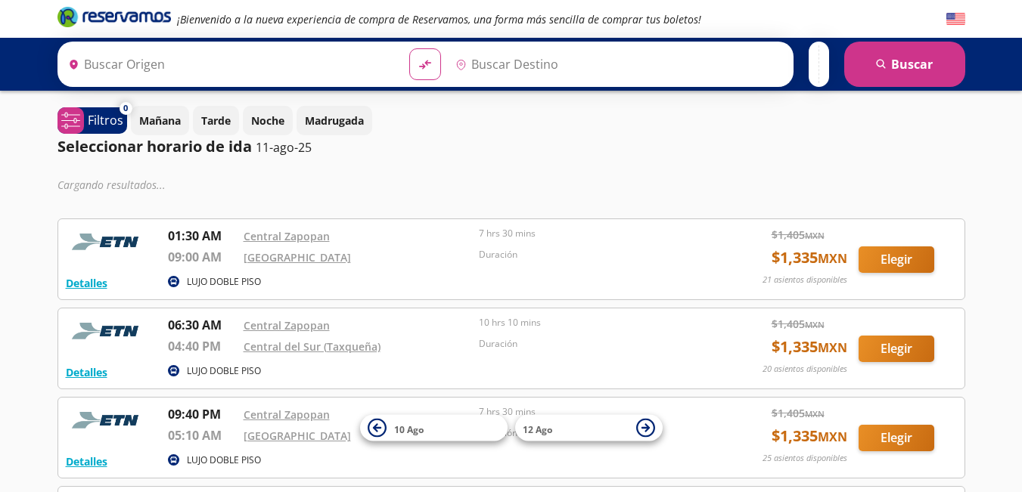
type input "Central Zapopan, [GEOGRAPHIC_DATA]"
type input "[GEOGRAPHIC_DATA], [GEOGRAPHIC_DATA]"
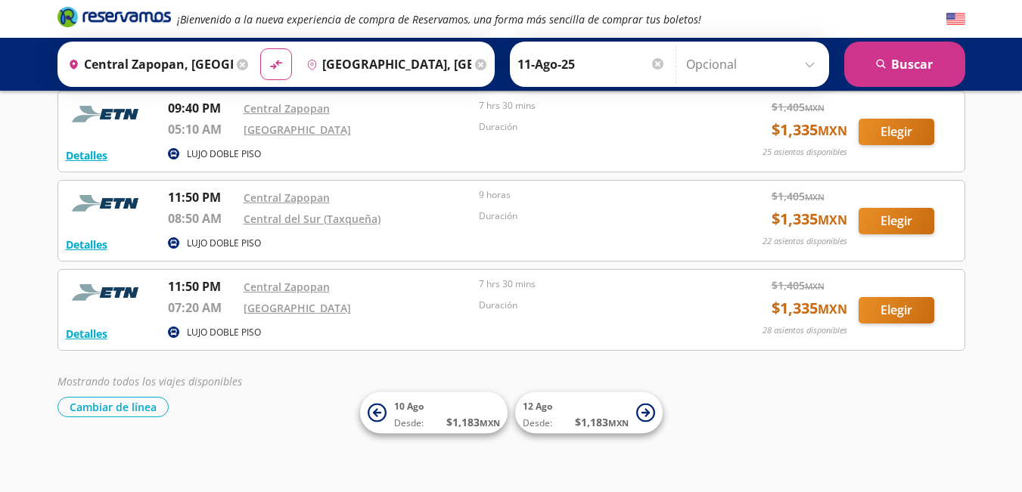
scroll to position [262, 0]
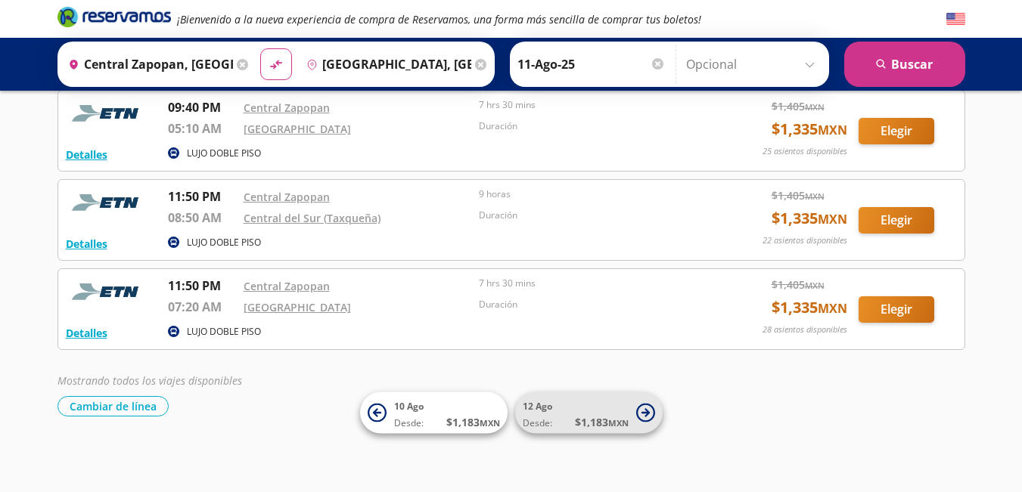
click at [560, 397] on span "[DATE] Desde: $ 1,183 MXN" at bounding box center [576, 413] width 106 height 34
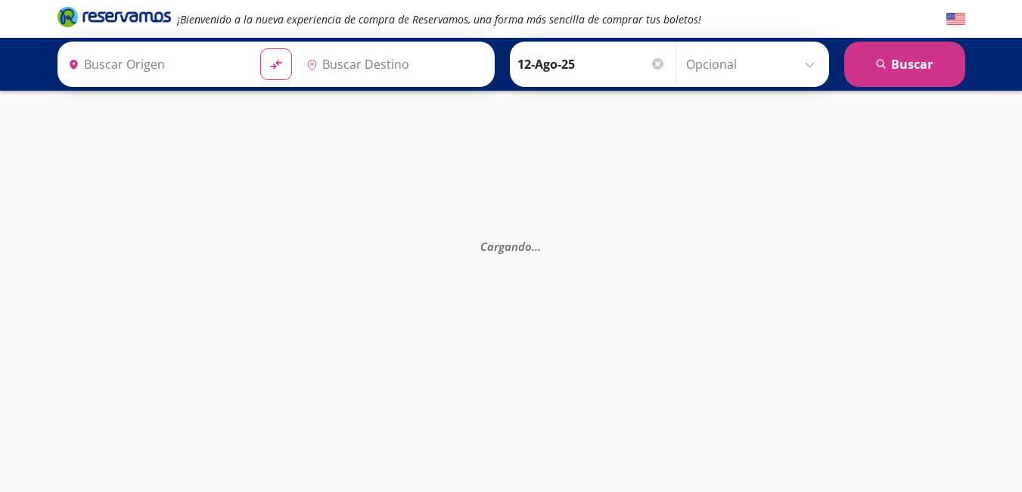
type input "Central Zapopan, [GEOGRAPHIC_DATA]"
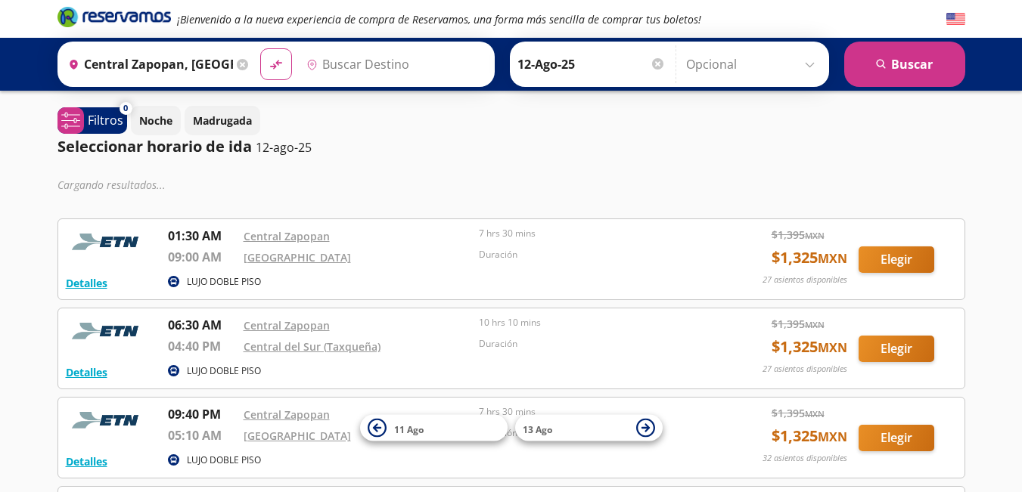
type input "[GEOGRAPHIC_DATA], [GEOGRAPHIC_DATA]"
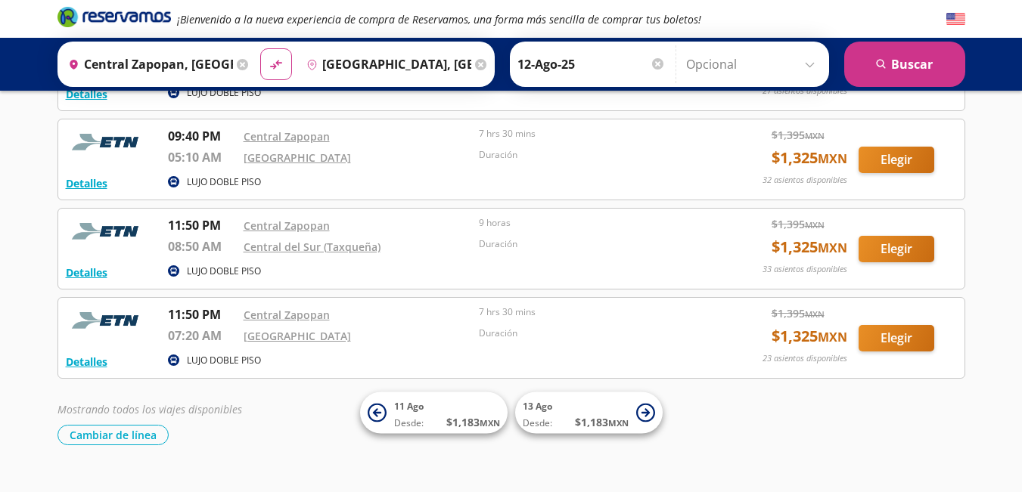
scroll to position [240, 0]
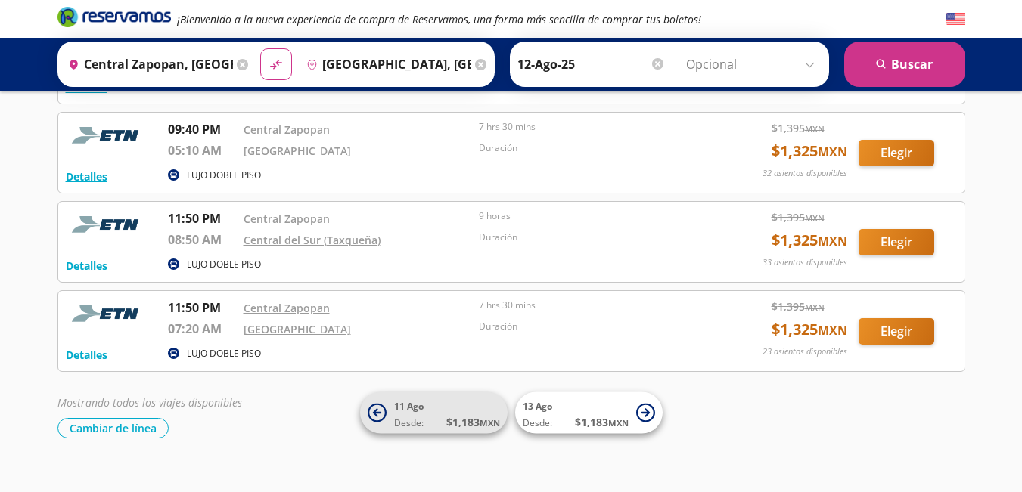
click at [432, 406] on span "[DATE] Desde: $ 1,183 MXN" at bounding box center [447, 413] width 106 height 34
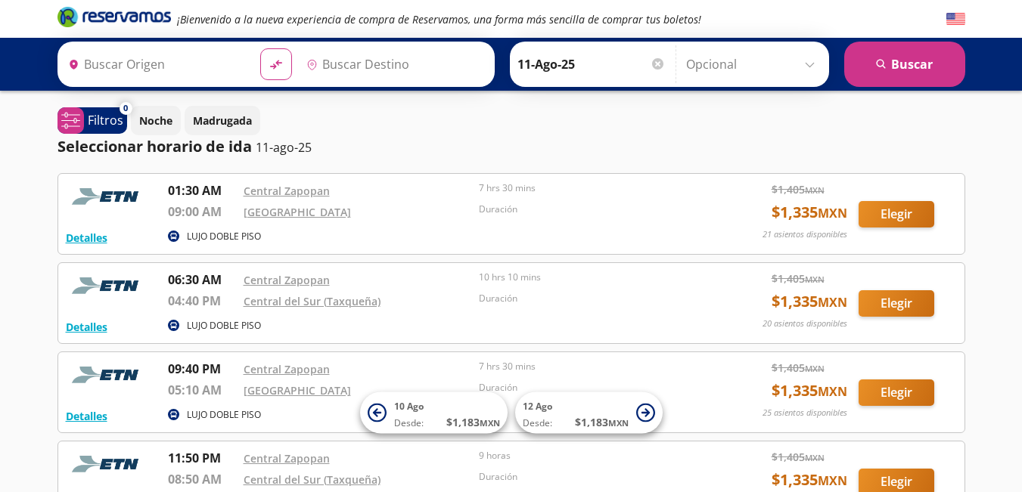
type input "Central Zapopan, [GEOGRAPHIC_DATA]"
type input "[GEOGRAPHIC_DATA], [GEOGRAPHIC_DATA]"
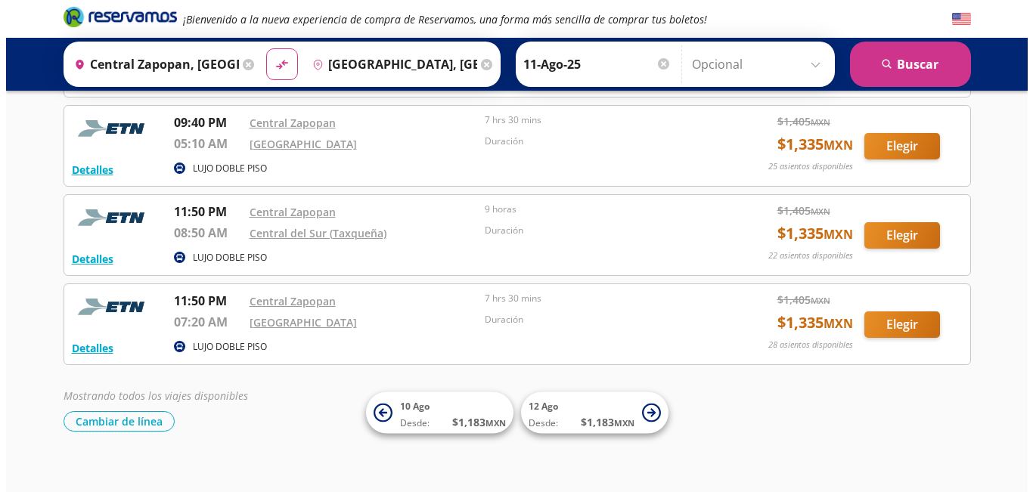
scroll to position [253, 0]
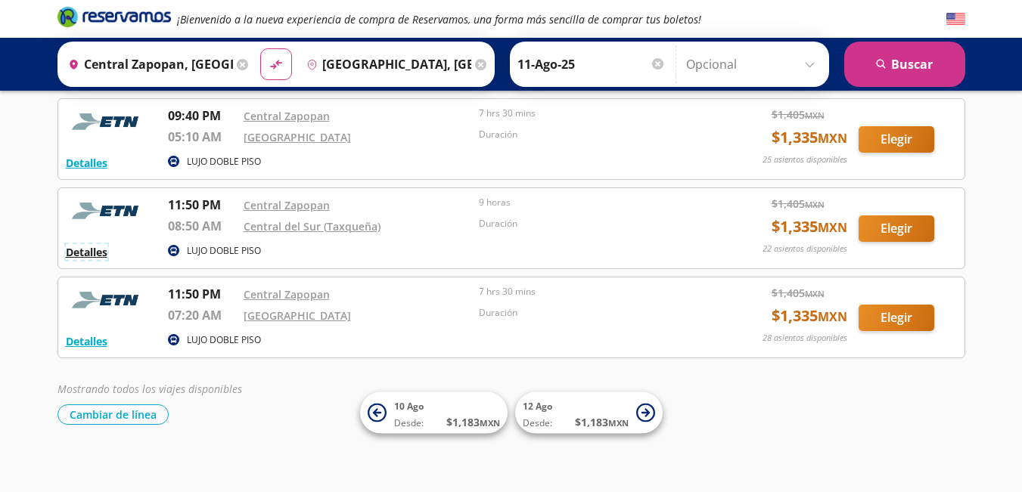
click at [85, 253] on button "Detalles" at bounding box center [87, 252] width 42 height 16
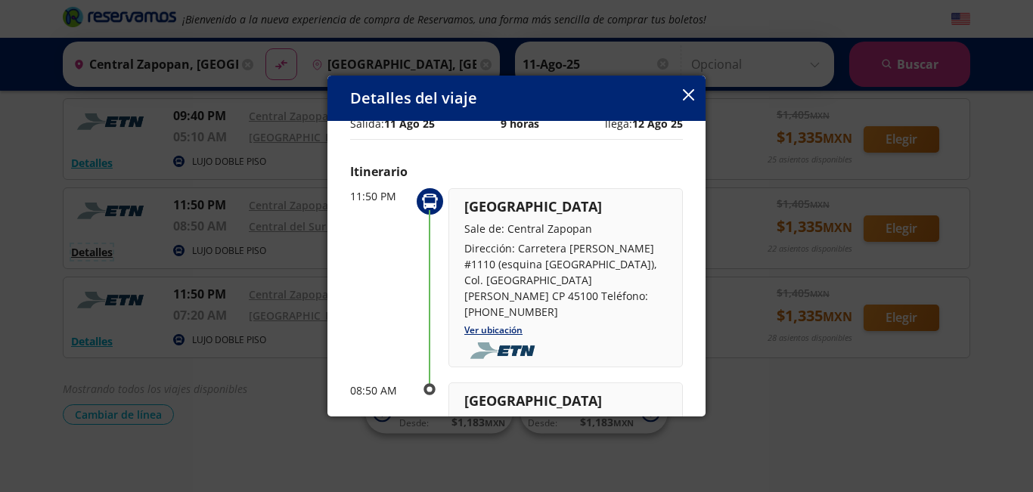
scroll to position [0, 0]
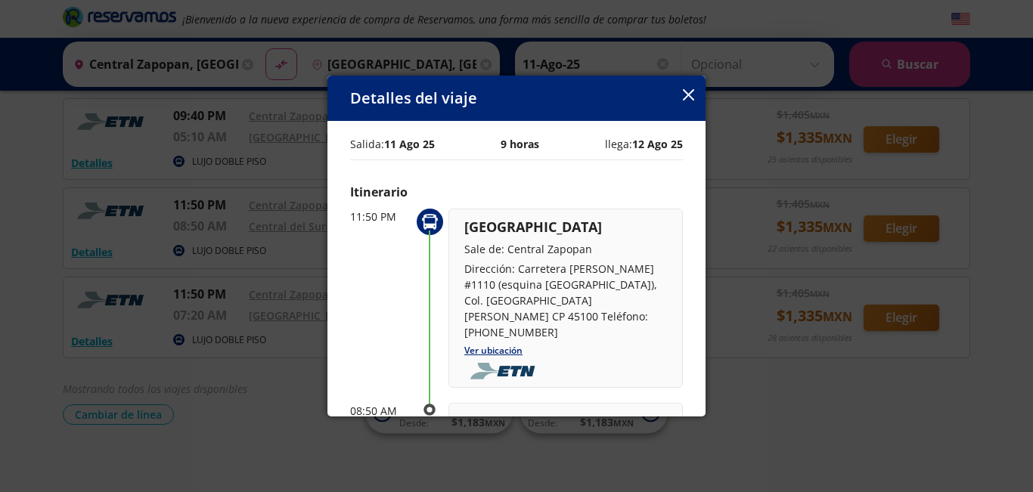
click at [689, 90] on icon "button" at bounding box center [688, 94] width 11 height 11
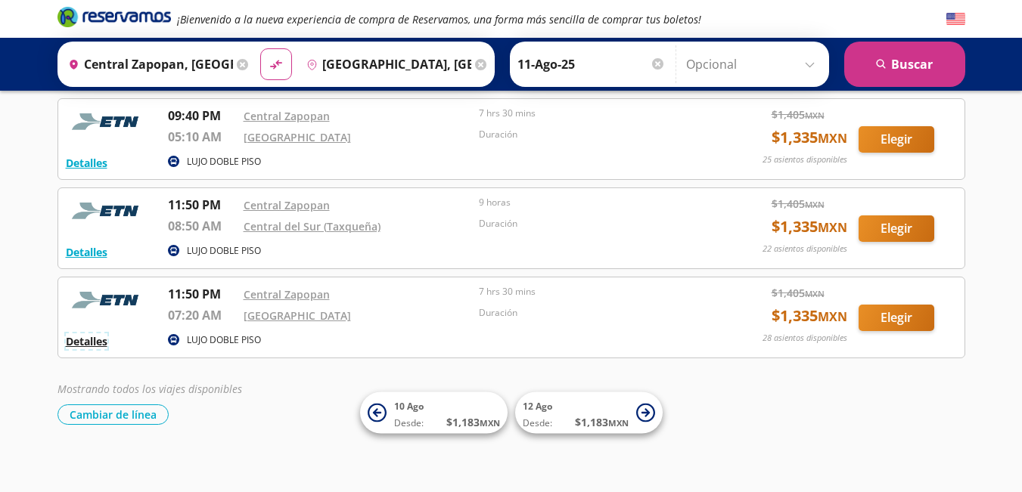
click at [98, 343] on button "Detalles" at bounding box center [87, 342] width 42 height 16
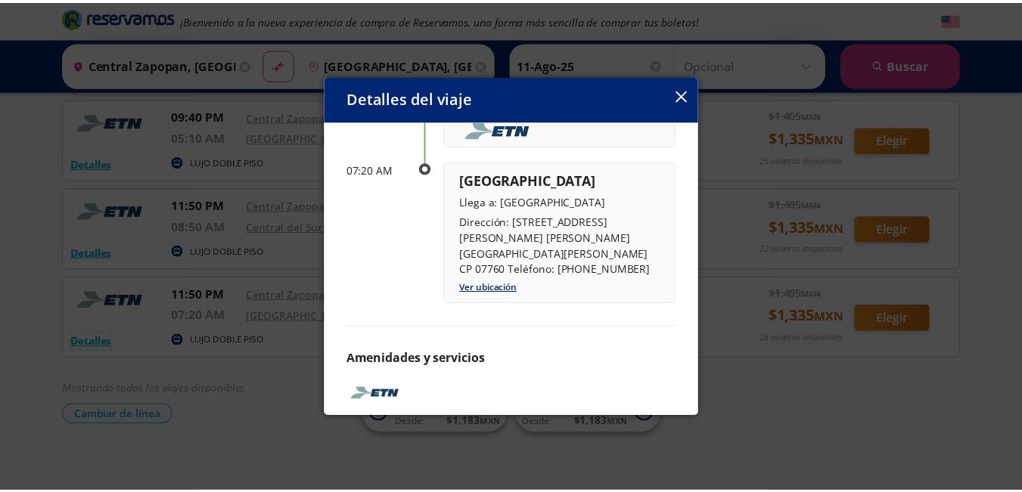
scroll to position [269, 0]
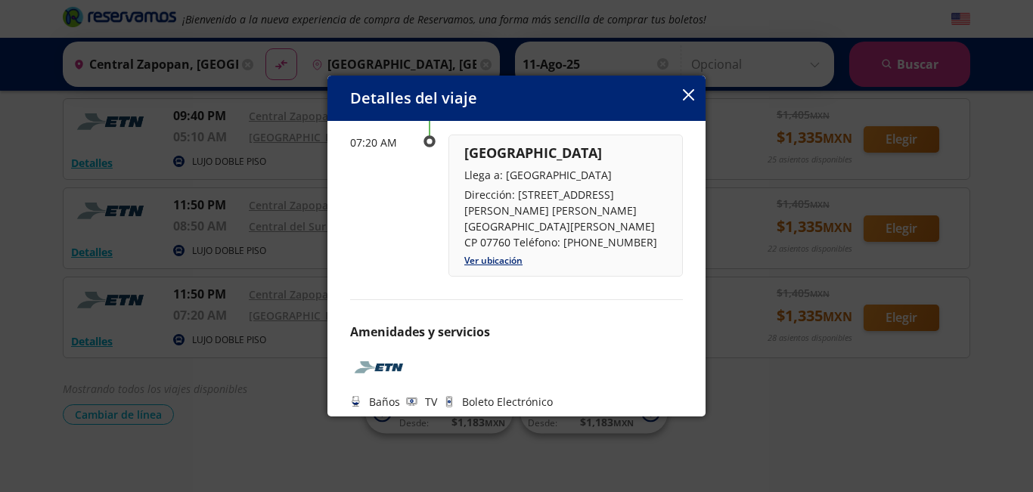
click at [693, 91] on icon "button" at bounding box center [688, 94] width 11 height 11
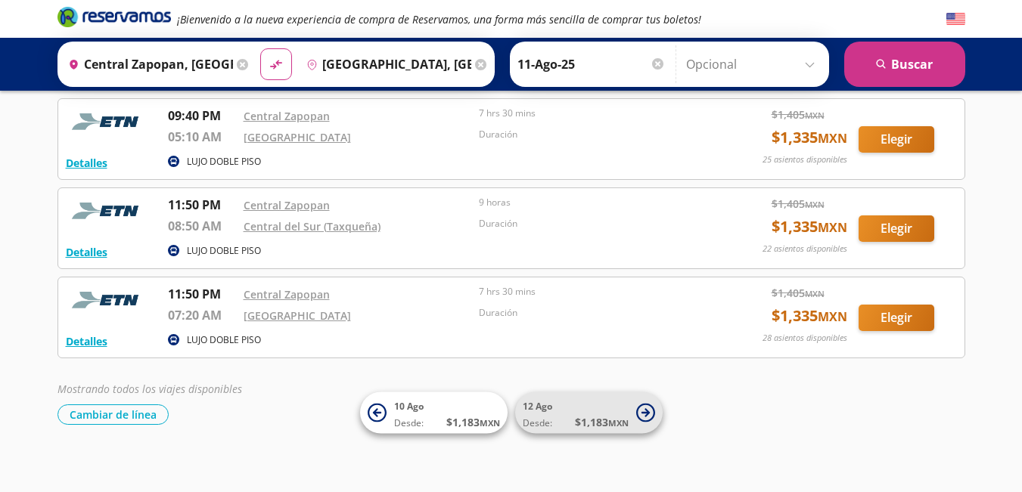
click at [585, 412] on span "[DATE] Desde: $ 1,183 MXN" at bounding box center [576, 413] width 106 height 34
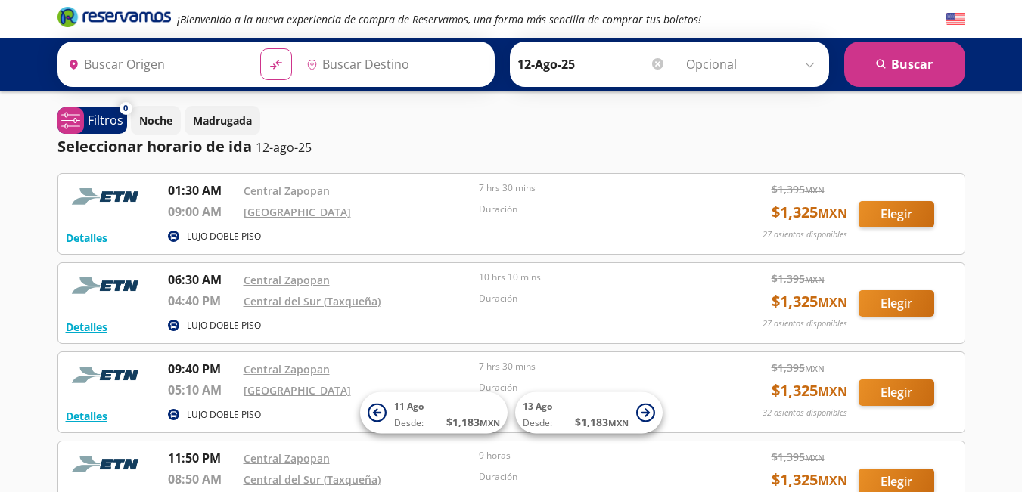
type input "Central Zapopan, [GEOGRAPHIC_DATA]"
type input "[GEOGRAPHIC_DATA], [GEOGRAPHIC_DATA]"
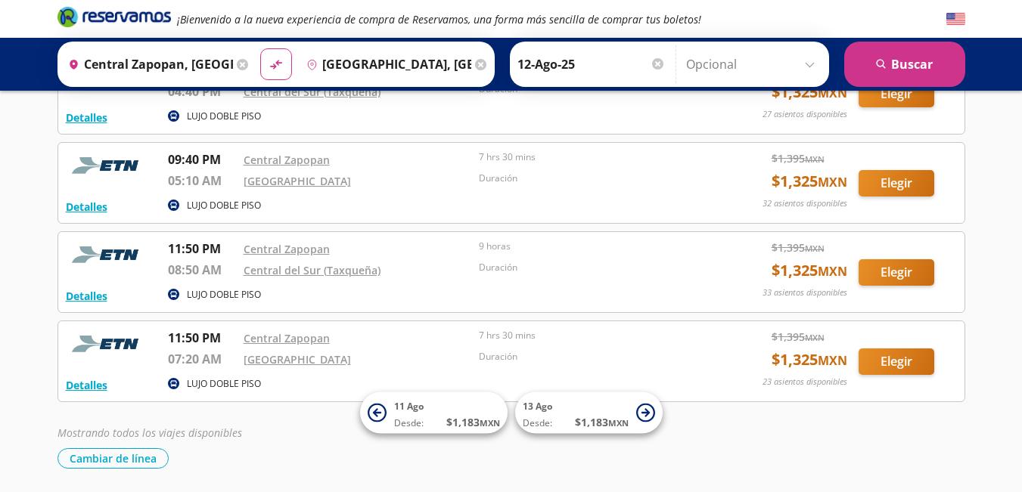
scroll to position [214, 0]
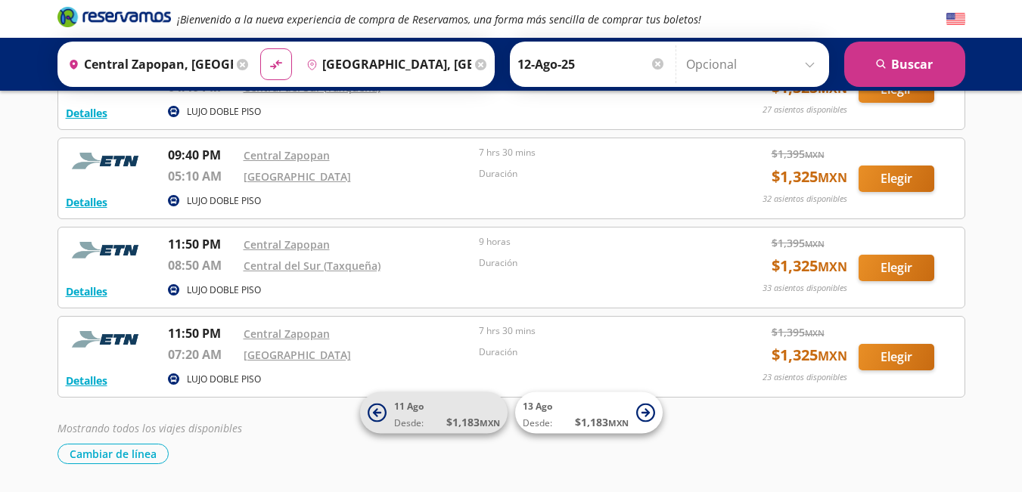
click at [433, 424] on span "Desde: $ 1,183 MXN" at bounding box center [447, 422] width 106 height 16
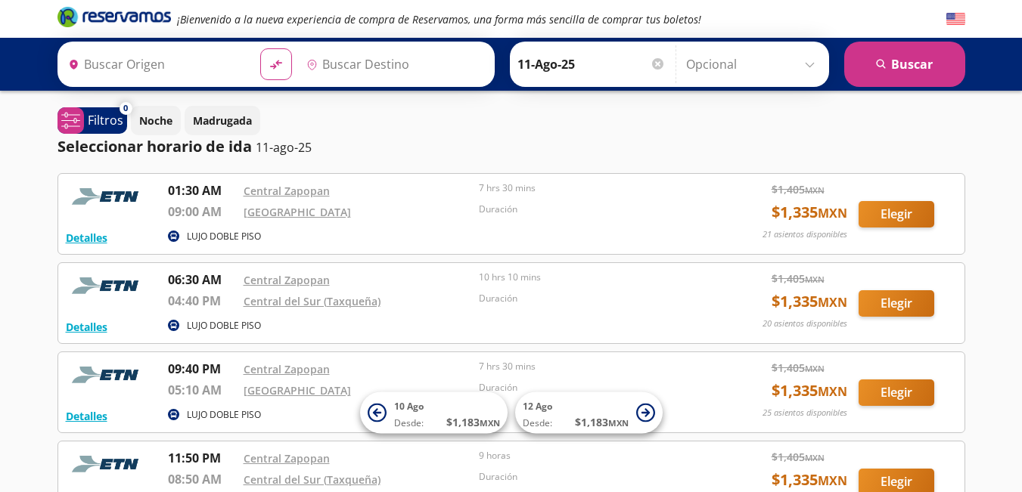
type input "Central Zapopan, [GEOGRAPHIC_DATA]"
type input "[GEOGRAPHIC_DATA], [GEOGRAPHIC_DATA]"
click at [29, 455] on div "¡Bienvenido a la nueva experiencia de compra de Reservamos, una forma más senci…" at bounding box center [511, 377] width 1022 height 754
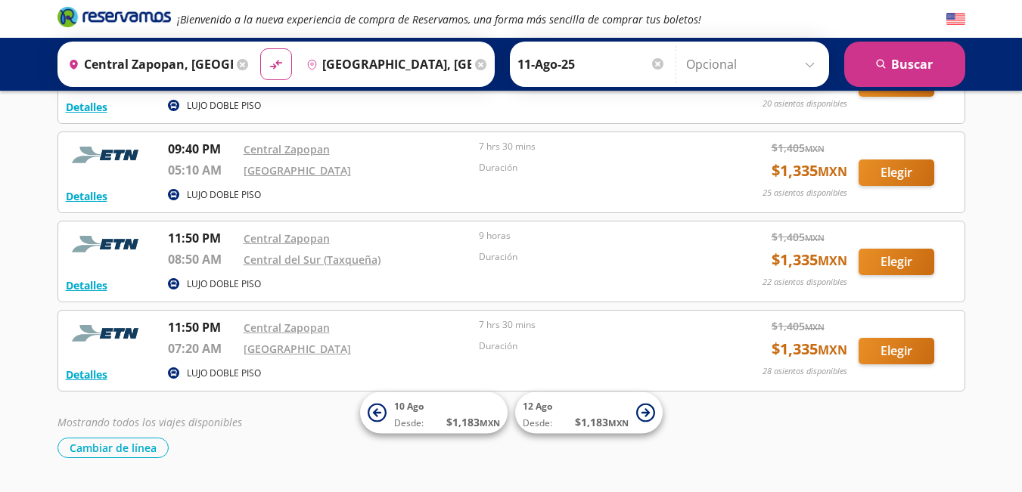
scroll to position [225, 0]
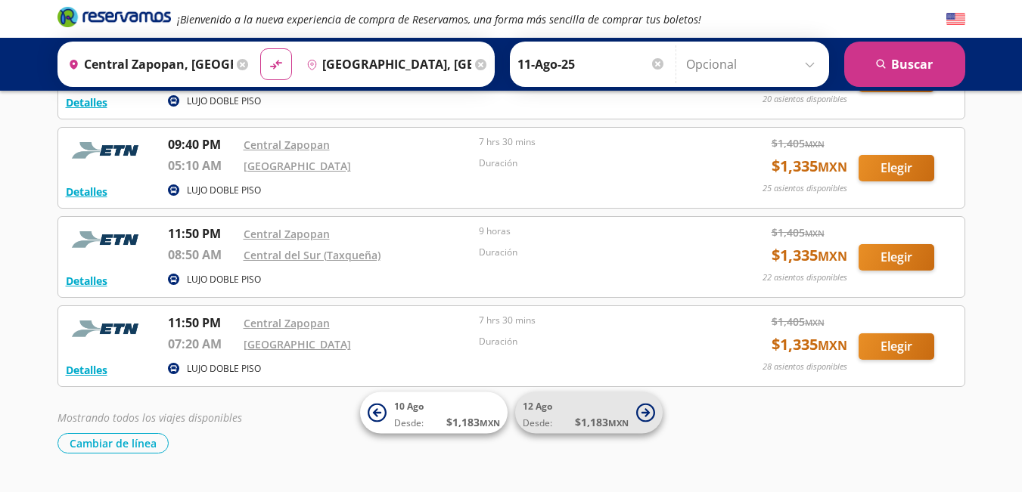
click at [643, 413] on icon at bounding box center [645, 412] width 8 height 8
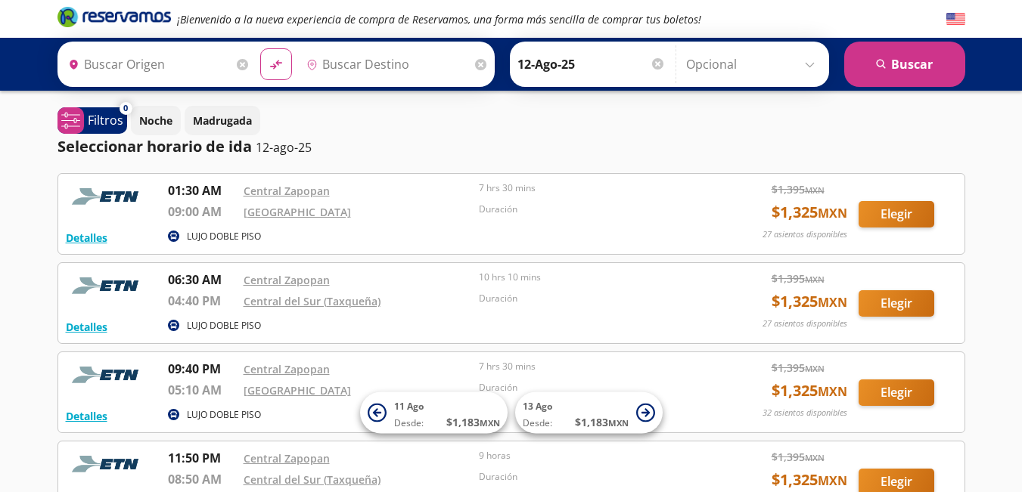
type input "Central Zapopan, [GEOGRAPHIC_DATA]"
type input "[GEOGRAPHIC_DATA], [GEOGRAPHIC_DATA]"
